Goal: Task Accomplishment & Management: Use online tool/utility

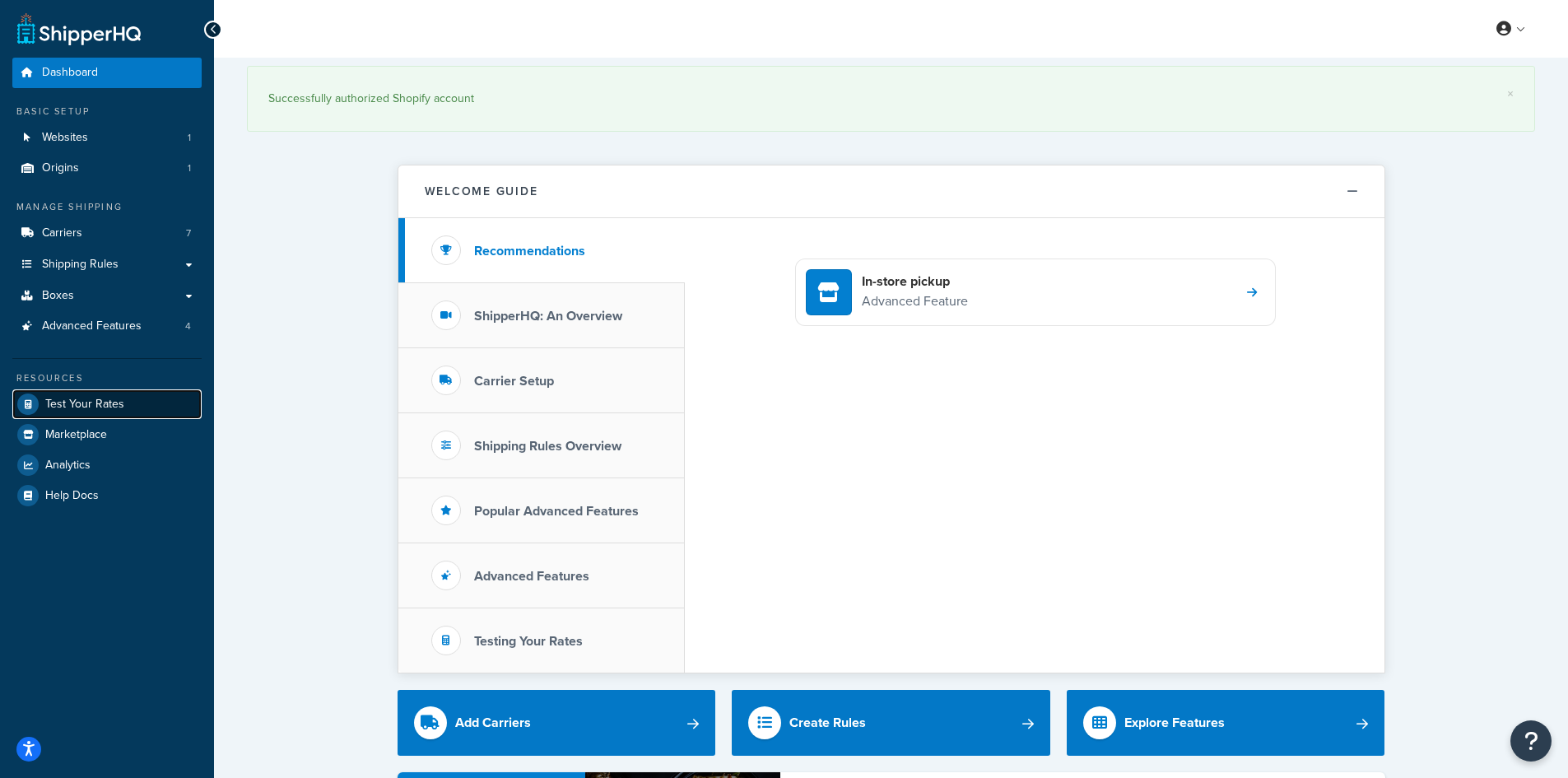
click at [83, 411] on span "Test Your Rates" at bounding box center [85, 405] width 79 height 14
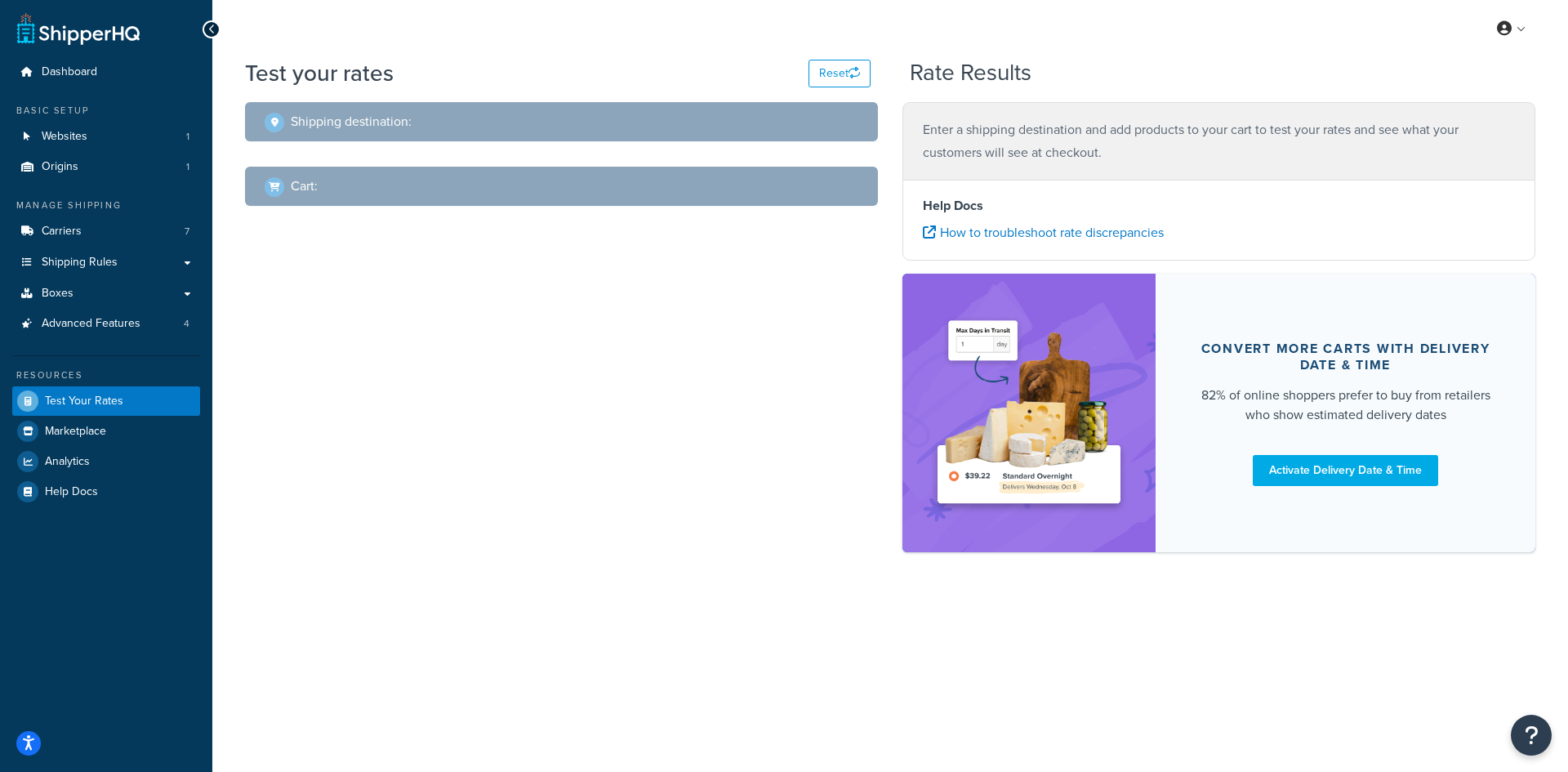
select select "[GEOGRAPHIC_DATA]"
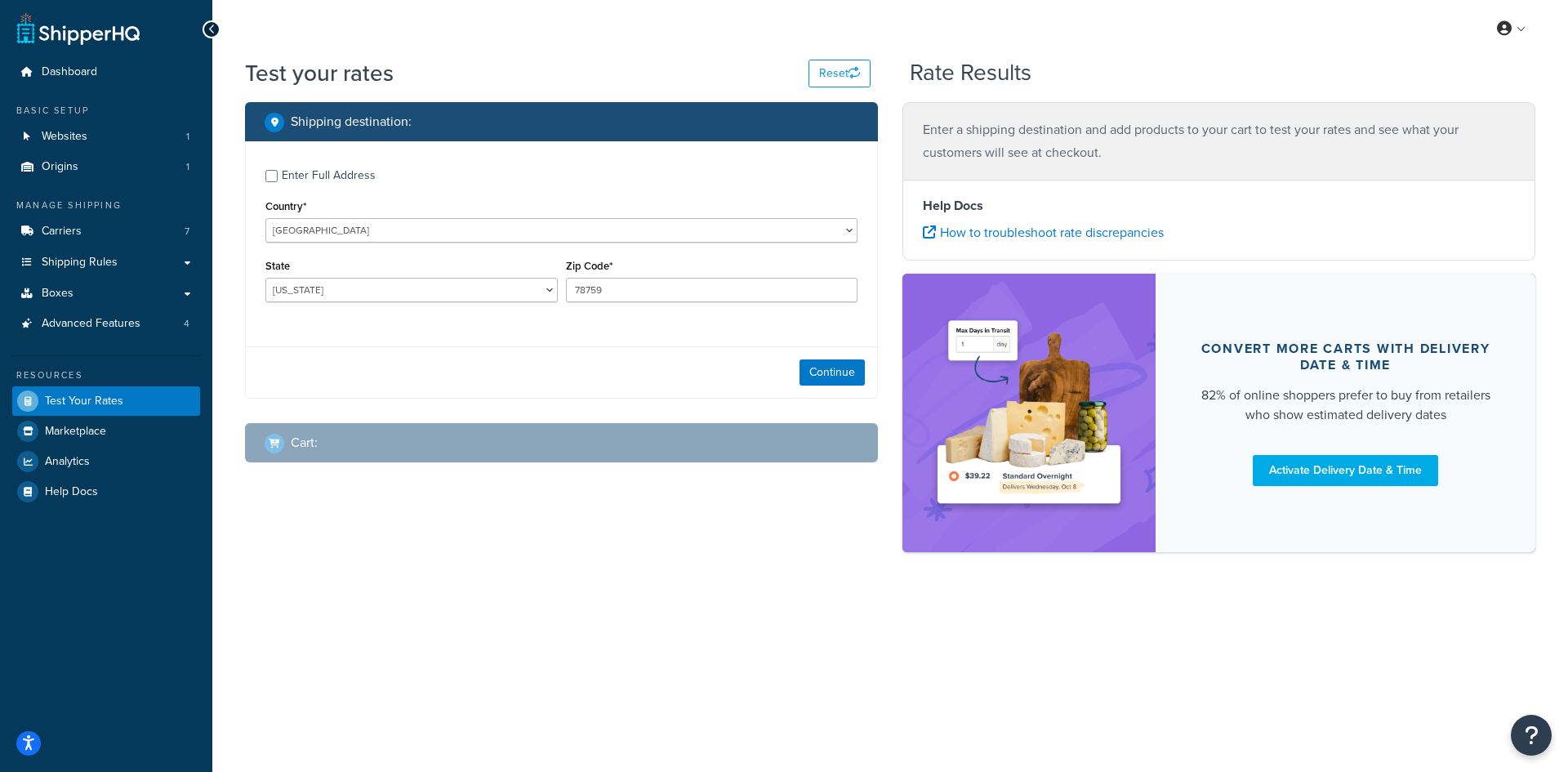
click at [339, 178] on div "Enter Full Address" at bounding box center [329, 176] width 94 height 23
click at [277, 178] on input "Enter Full Address" at bounding box center [272, 176] width 12 height 12
checkbox input "true"
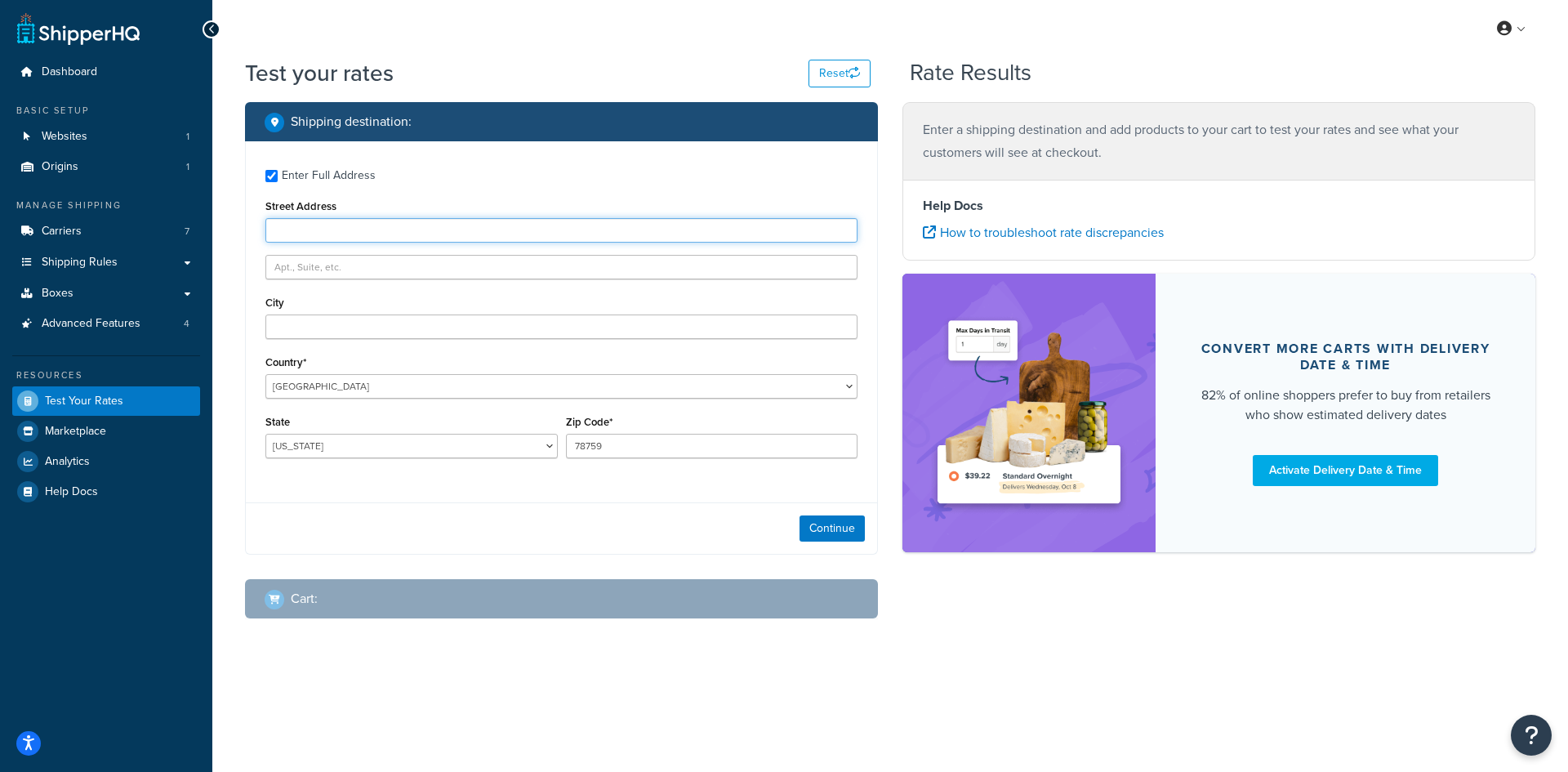
click at [384, 236] on input "Street Address" at bounding box center [562, 231] width 592 height 25
click at [309, 222] on input "Street Address" at bounding box center [562, 231] width 592 height 25
paste input "[STREET_ADDRESS][PERSON_NAME]"
type input "[STREET_ADDRESS][PERSON_NAME]"
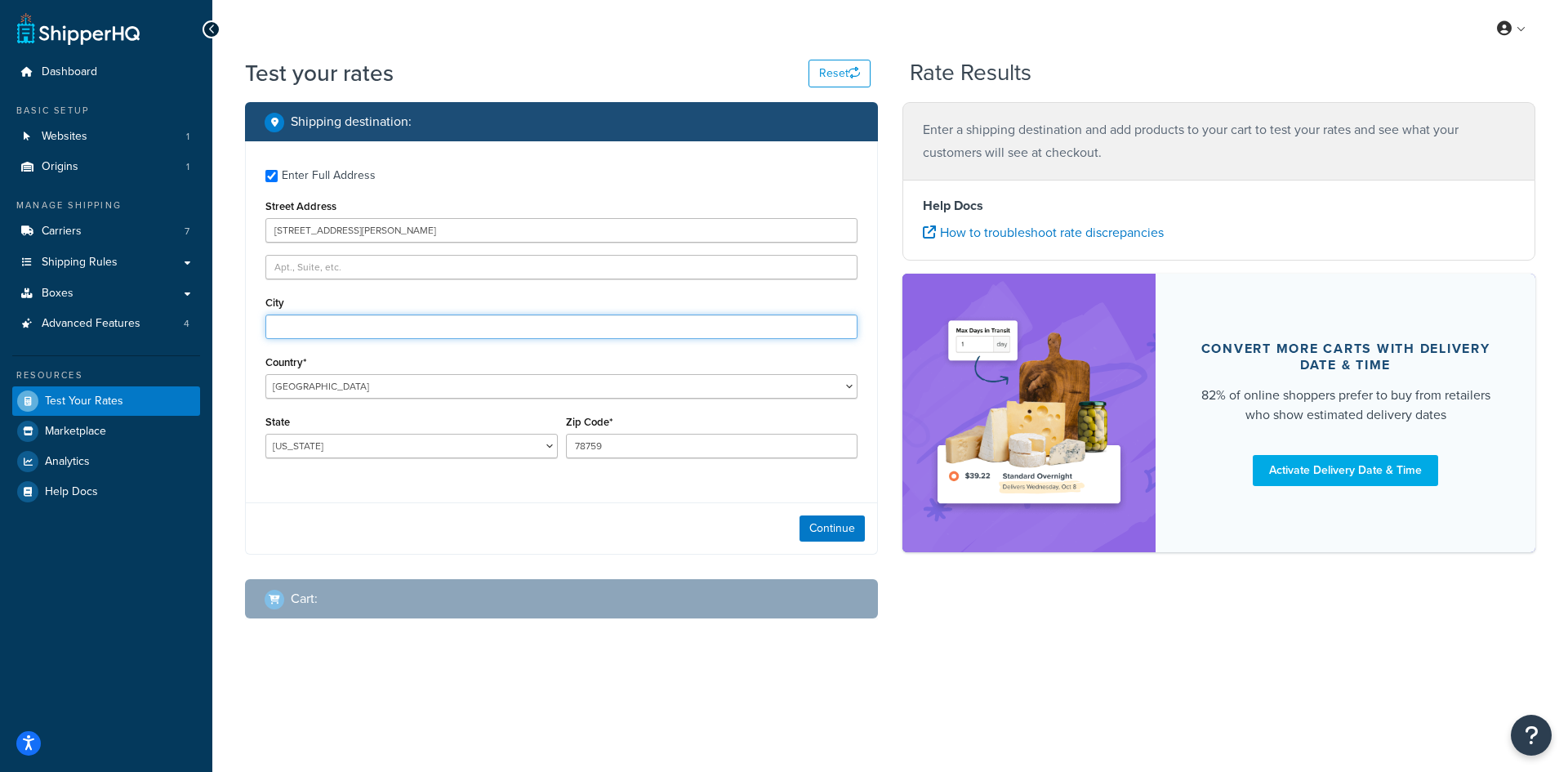
click at [307, 322] on input "City" at bounding box center [562, 327] width 592 height 25
click at [299, 320] on input "City" at bounding box center [562, 327] width 592 height 25
paste input "[PERSON_NAME]"
type input "[PERSON_NAME]"
click at [308, 448] on select "[US_STATE] [US_STATE] [US_STATE] [US_STATE] [US_STATE] Armed Forces Americas Ar…" at bounding box center [412, 446] width 292 height 25
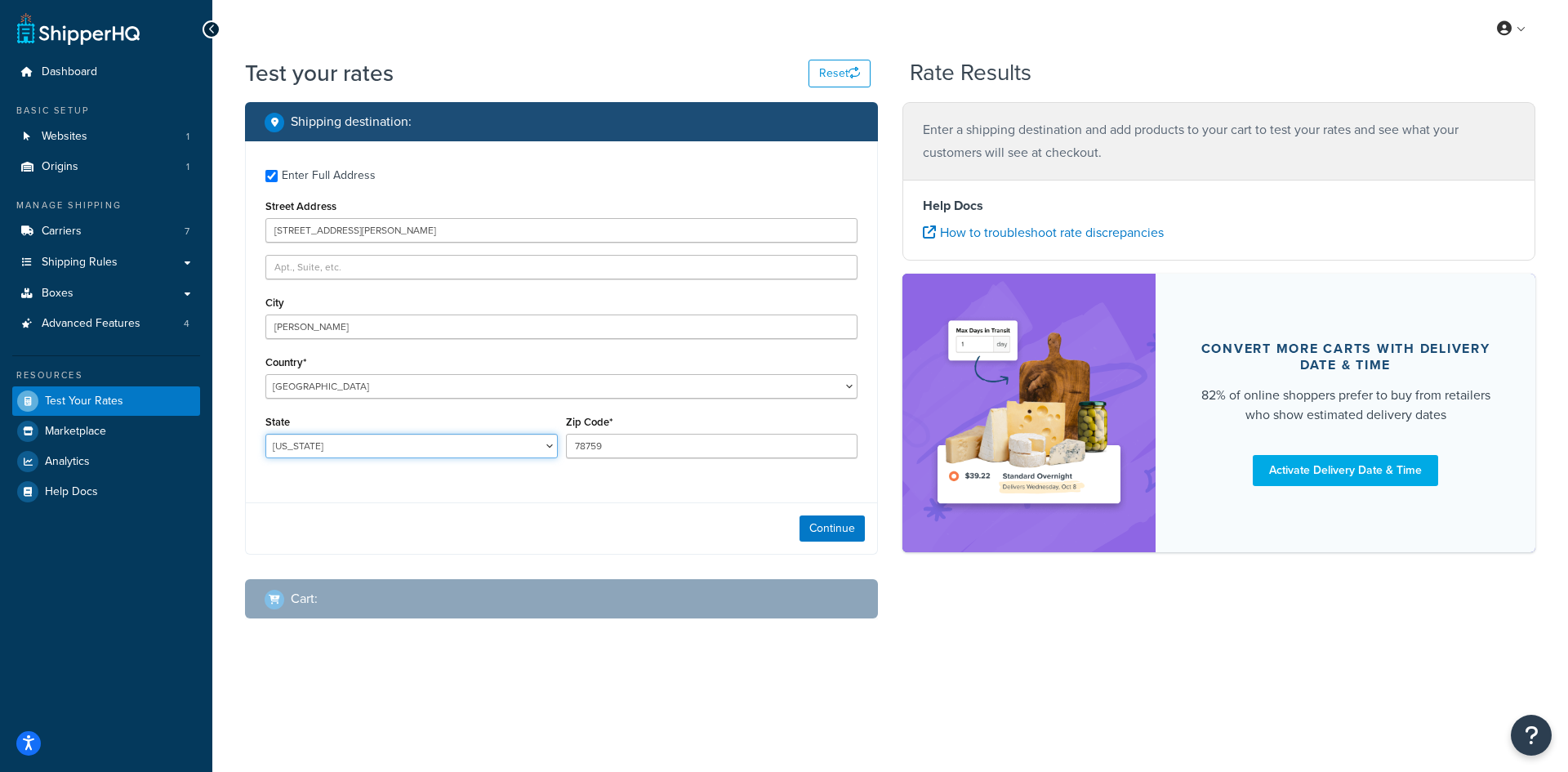
select select "DE"
click at [266, 434] on select "[US_STATE] [US_STATE] [US_STATE] [US_STATE] [US_STATE] Armed Forces Americas Ar…" at bounding box center [412, 446] width 292 height 25
click at [575, 452] on input "78759" at bounding box center [712, 446] width 292 height 25
click at [579, 452] on input "78759" at bounding box center [712, 446] width 292 height 25
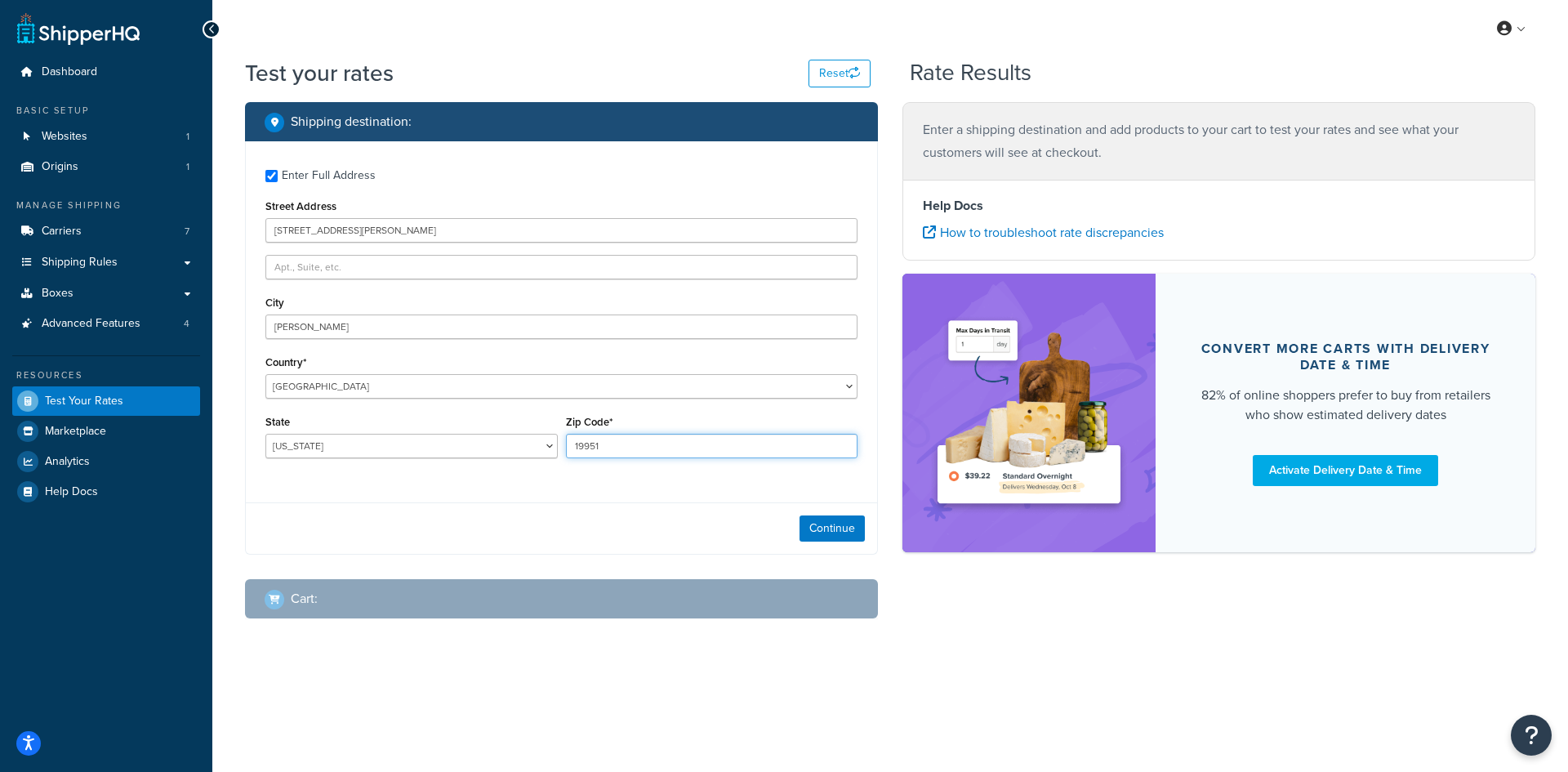
type input "19951"
click at [831, 528] on button "Continue" at bounding box center [832, 528] width 65 height 26
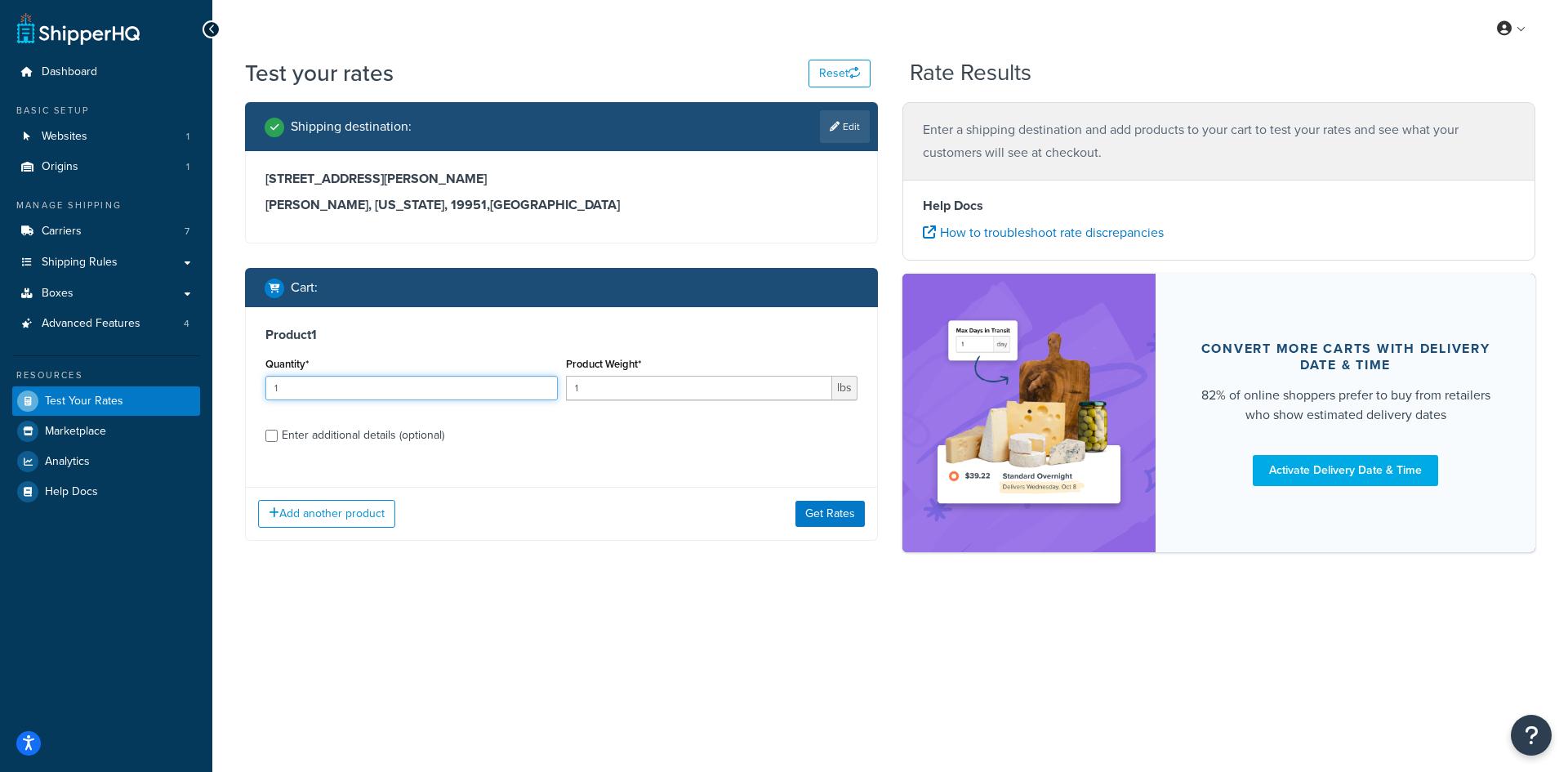
click at [325, 385] on input "1" at bounding box center [412, 388] width 292 height 25
click at [611, 390] on input "1" at bounding box center [700, 388] width 267 height 25
click at [648, 390] on input "1" at bounding box center [700, 388] width 267 height 25
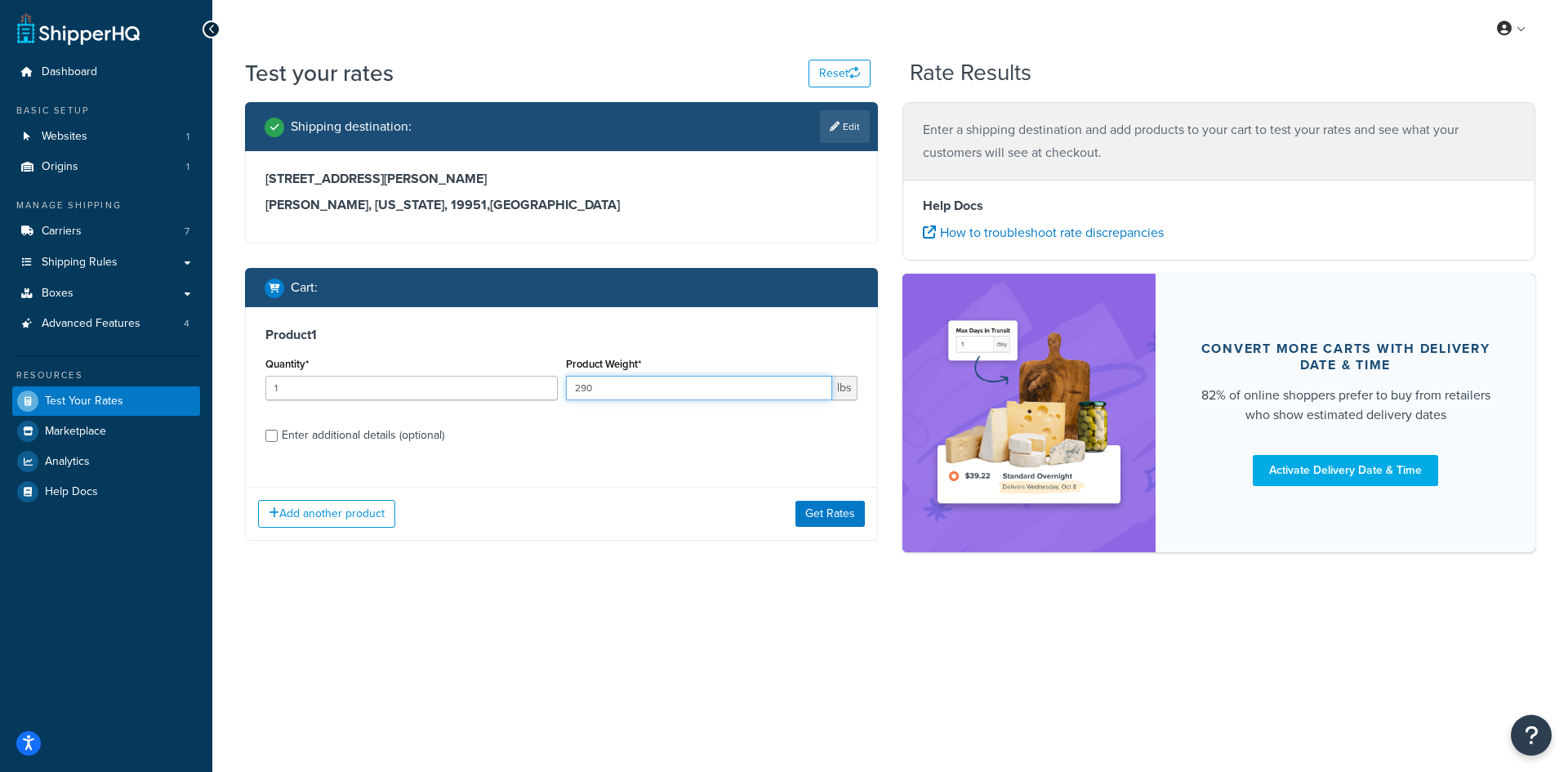
type input "290"
click at [363, 428] on div "Enter additional details (optional)" at bounding box center [363, 435] width 163 height 23
click at [277, 429] on input "Enter additional details (optional)" at bounding box center [272, 435] width 12 height 12
checkbox input "true"
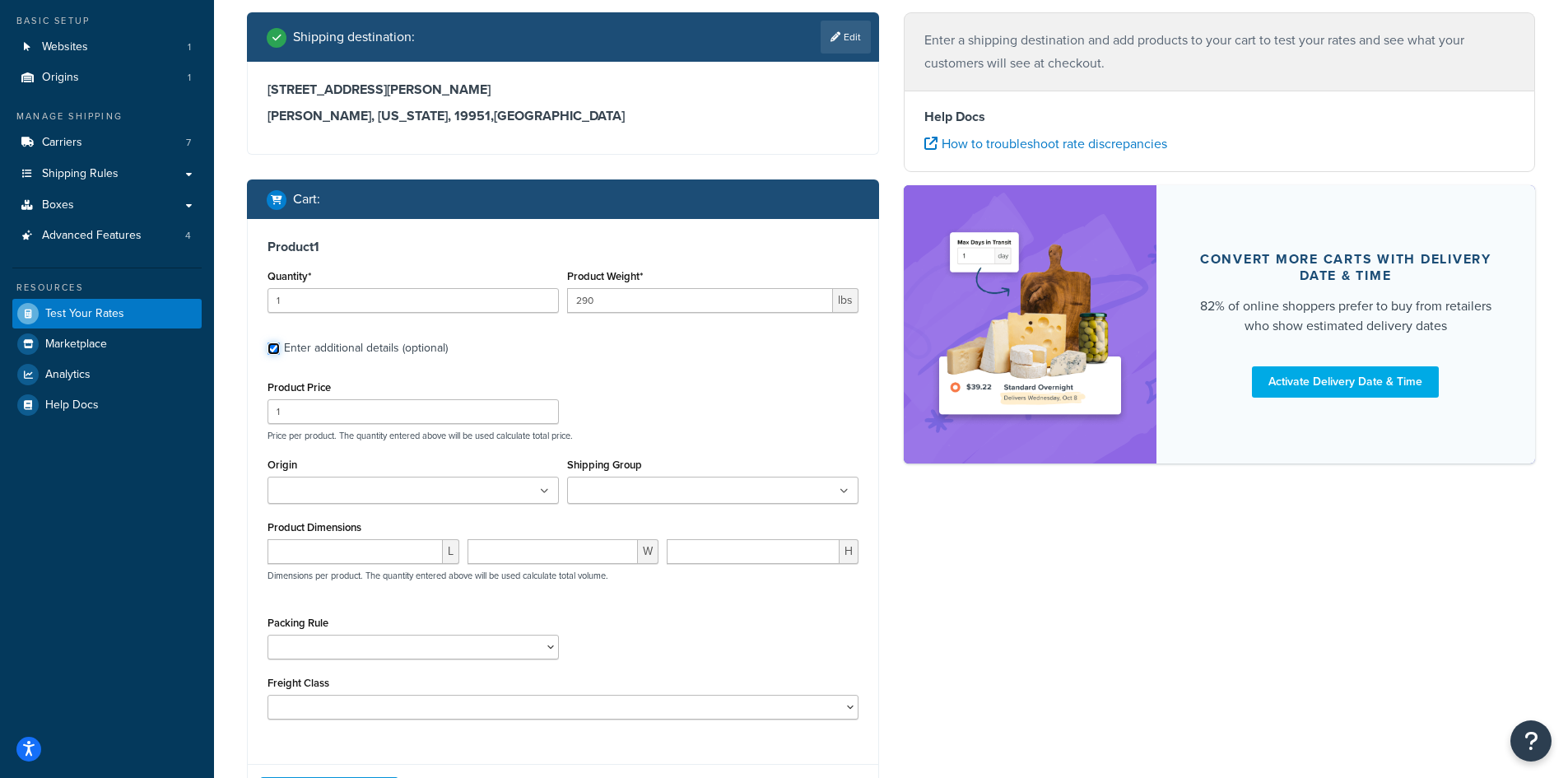
scroll to position [165, 0]
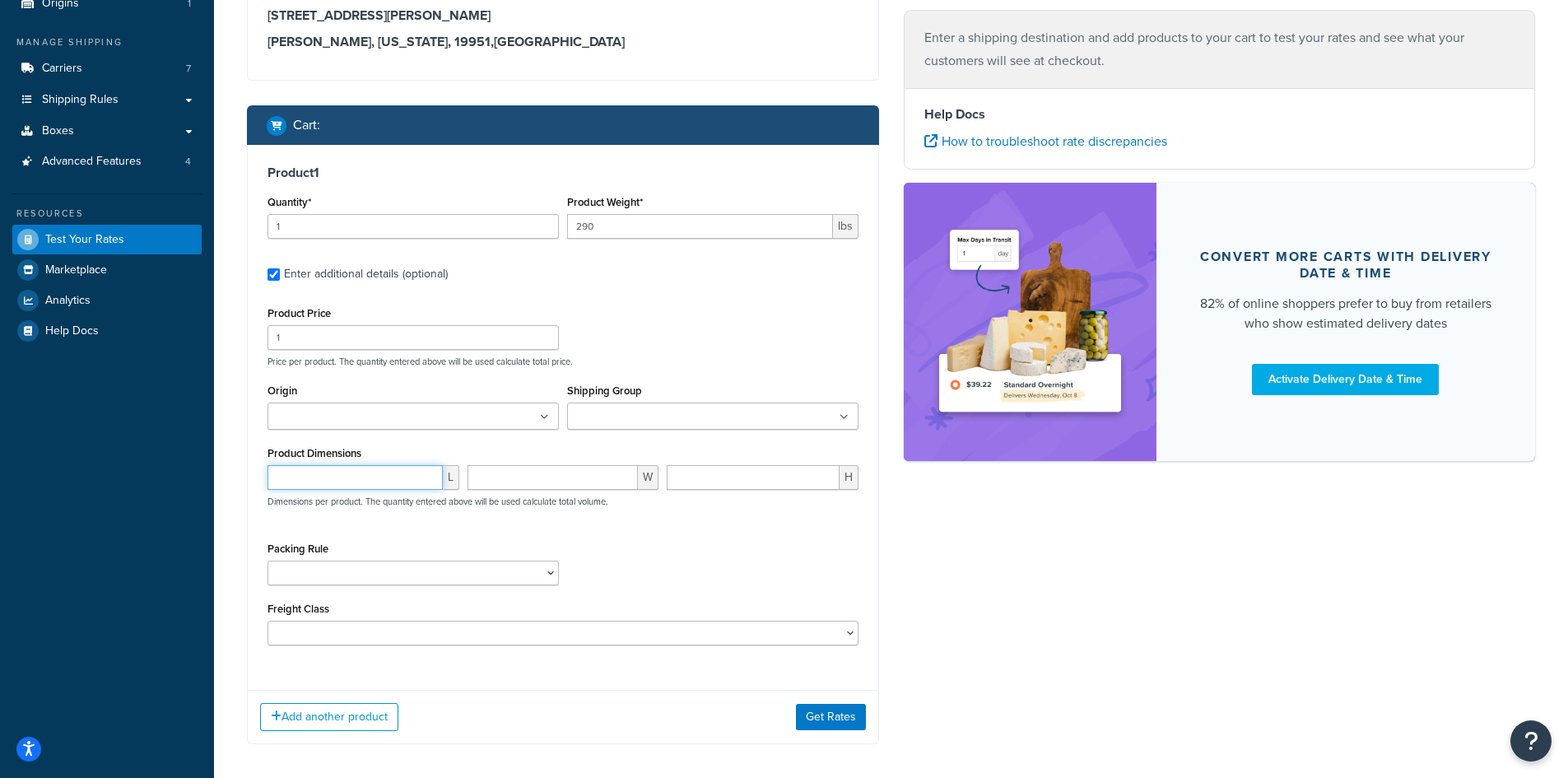
click at [344, 476] on input "number" at bounding box center [355, 477] width 175 height 25
type input "90"
type input "32"
type input "19"
click at [743, 581] on div "Packing Rule 02BRKIT-05 02BRKIT-10 02DE-SUS1HNG-KT 02DE-SUSKT 02OUBRL44649-10 0…" at bounding box center [562, 568] width 599 height 61
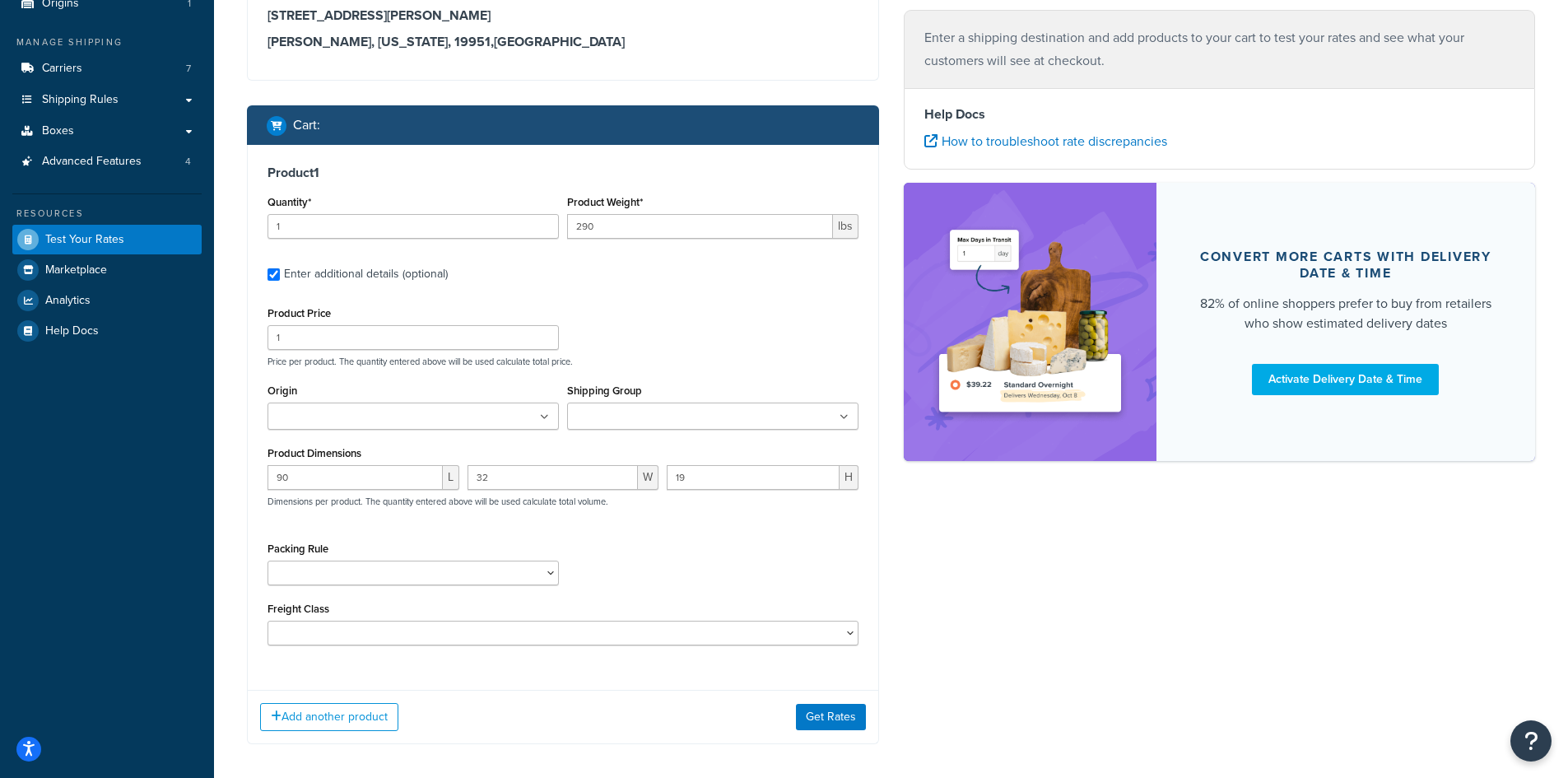
click at [666, 406] on ul at bounding box center [712, 416] width 291 height 28
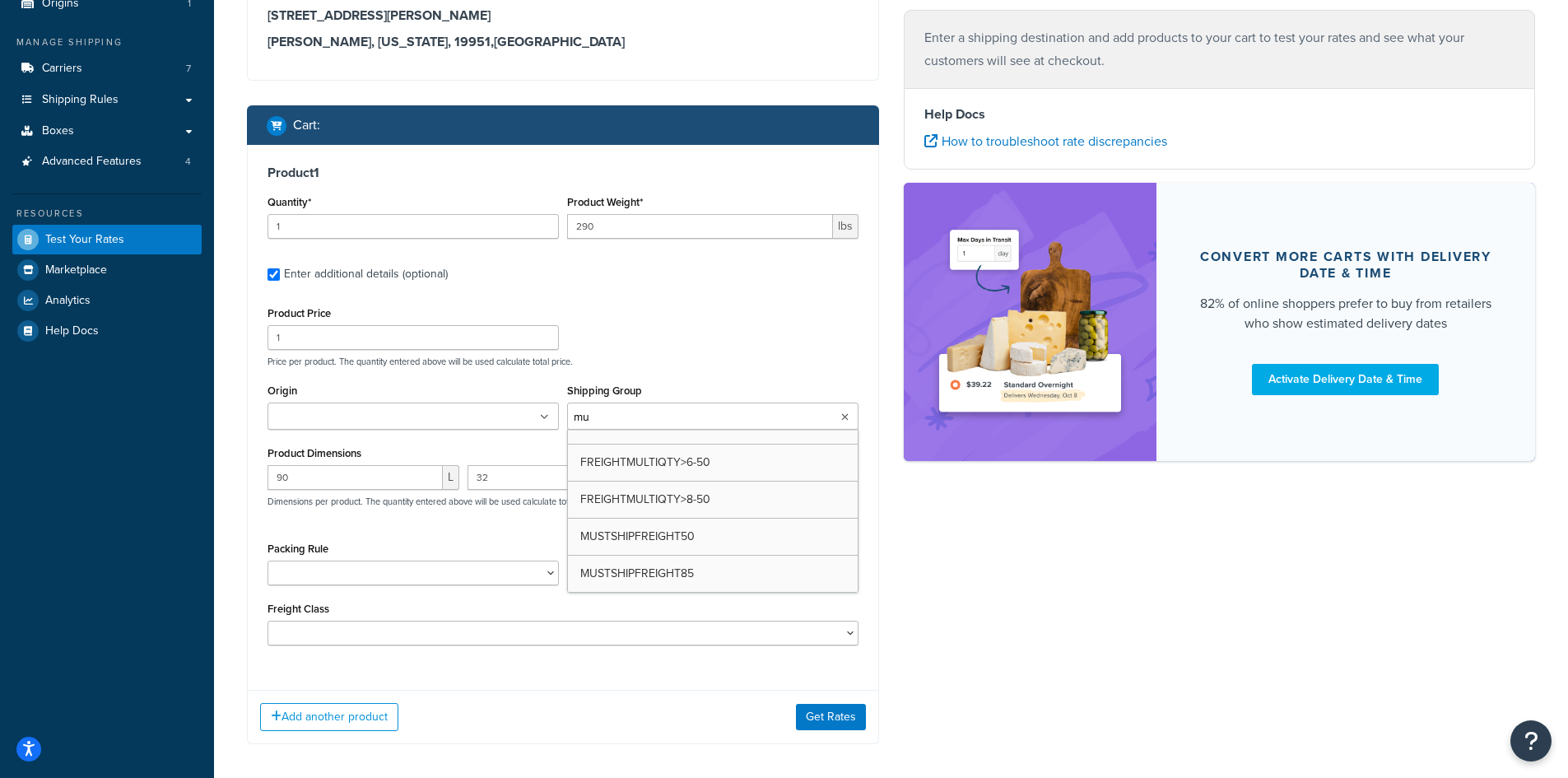
scroll to position [0, 0]
type input "must"
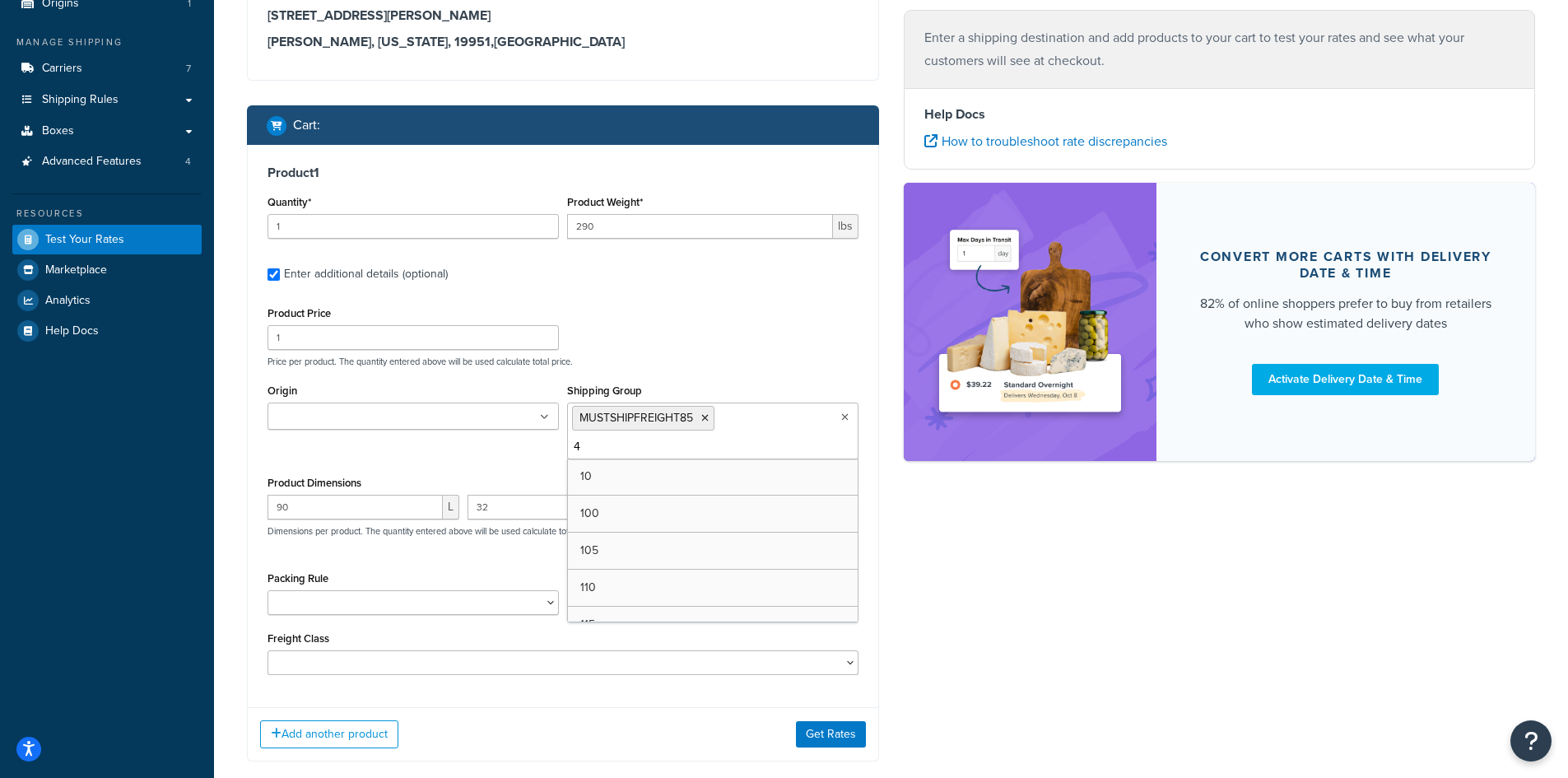
type input "40"
click at [961, 654] on div "Shipping destination : Edit [STREET_ADDRESS][PERSON_NAME][PERSON_NAME][US_STATE…" at bounding box center [891, 369] width 1313 height 860
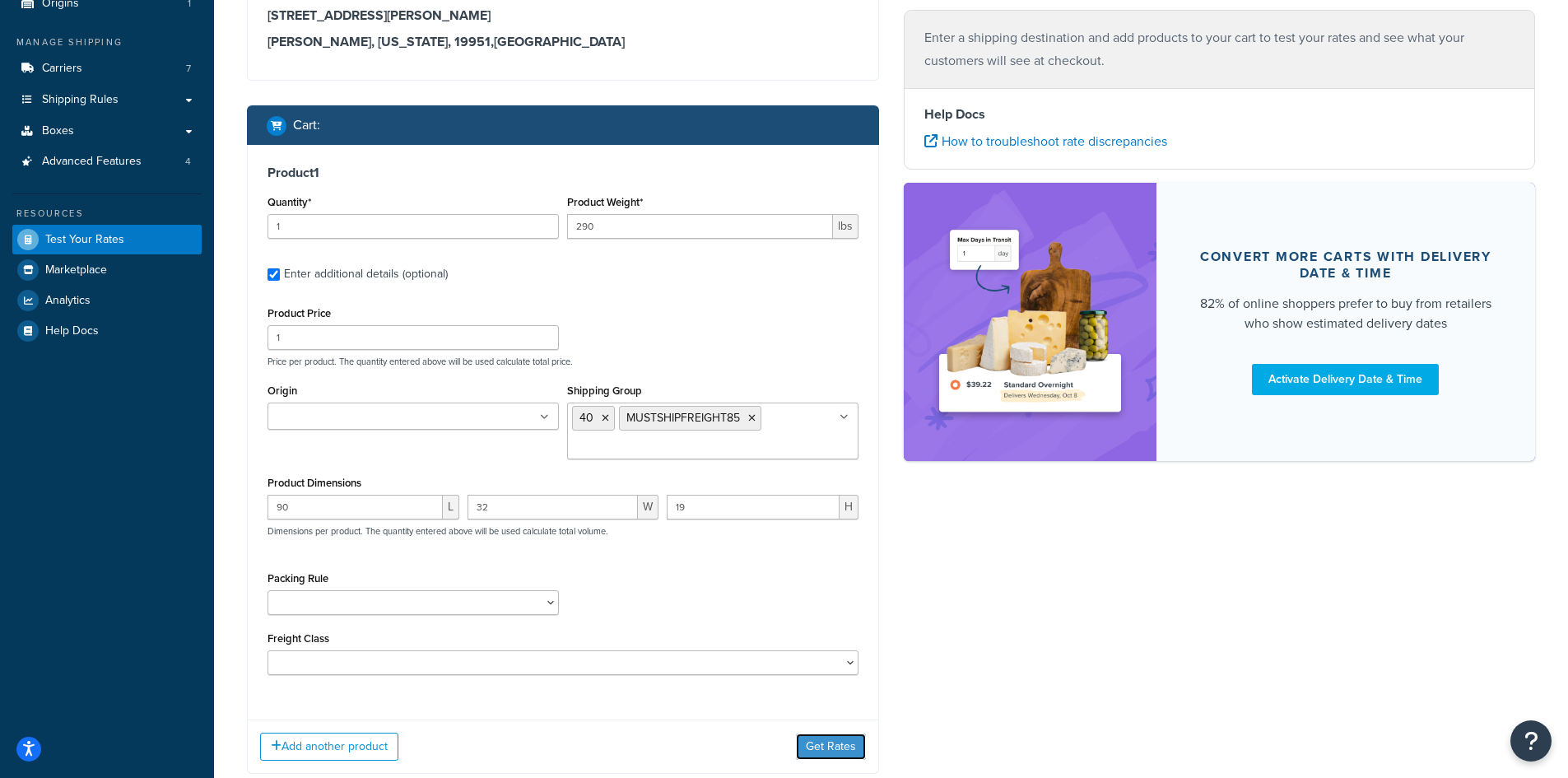
drag, startPoint x: 818, startPoint y: 750, endPoint x: 1133, endPoint y: 541, distance: 378.0
click at [828, 750] on button "Get Rates" at bounding box center [830, 747] width 70 height 27
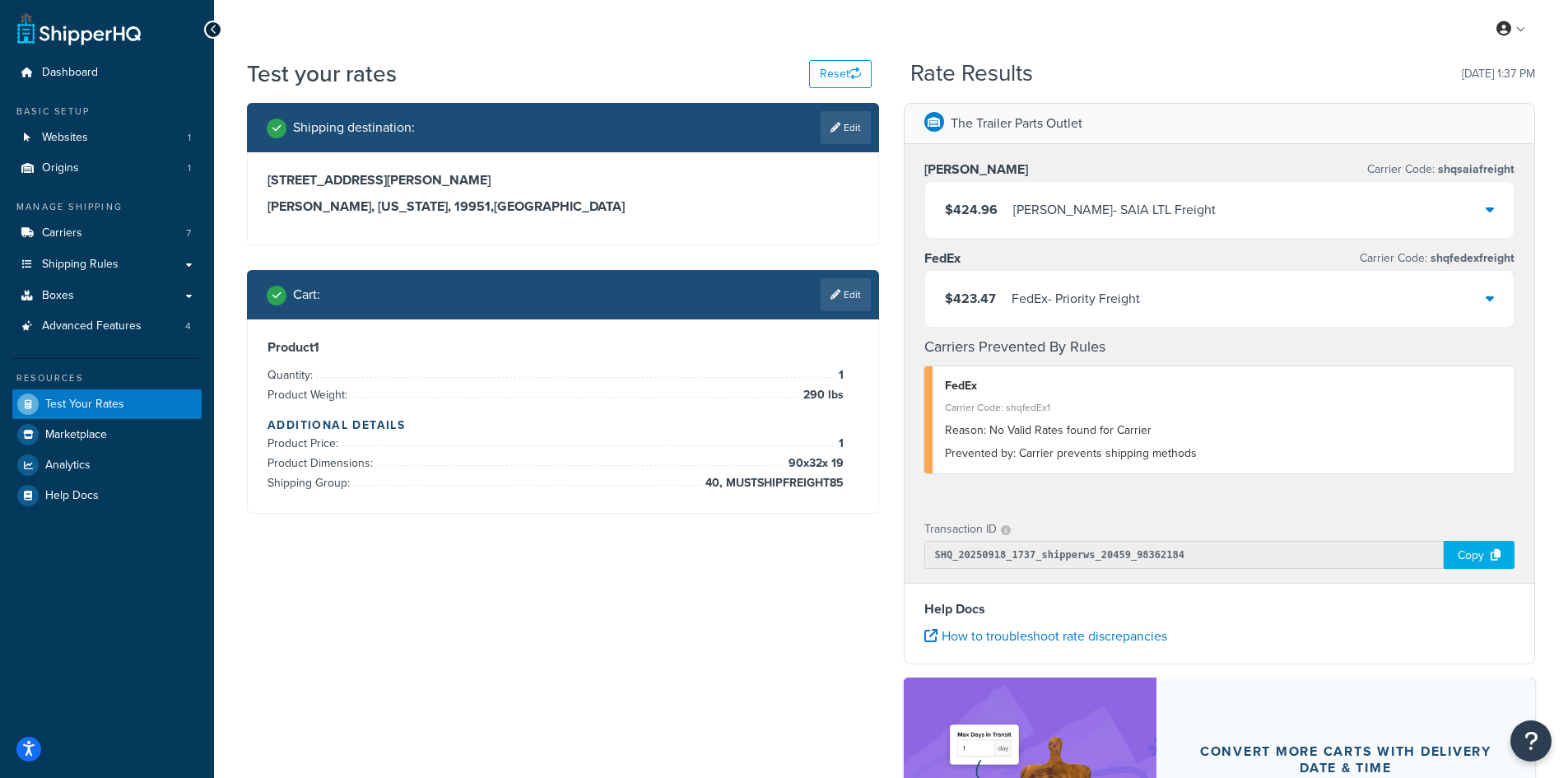
click at [1098, 300] on div "FedEx - Priority Freight" at bounding box center [1075, 299] width 128 height 23
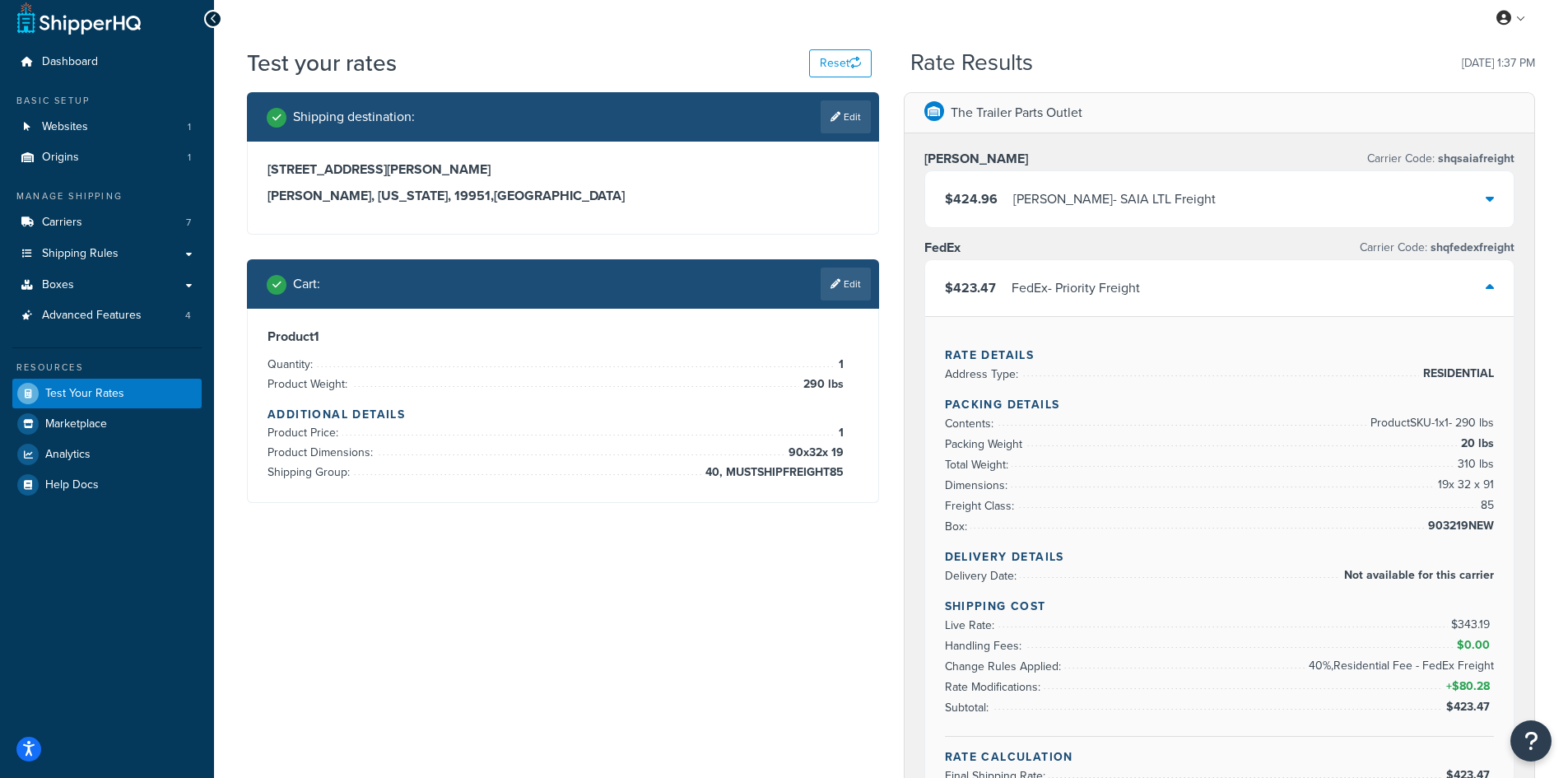
scroll to position [82, 0]
